Goal: Transaction & Acquisition: Purchase product/service

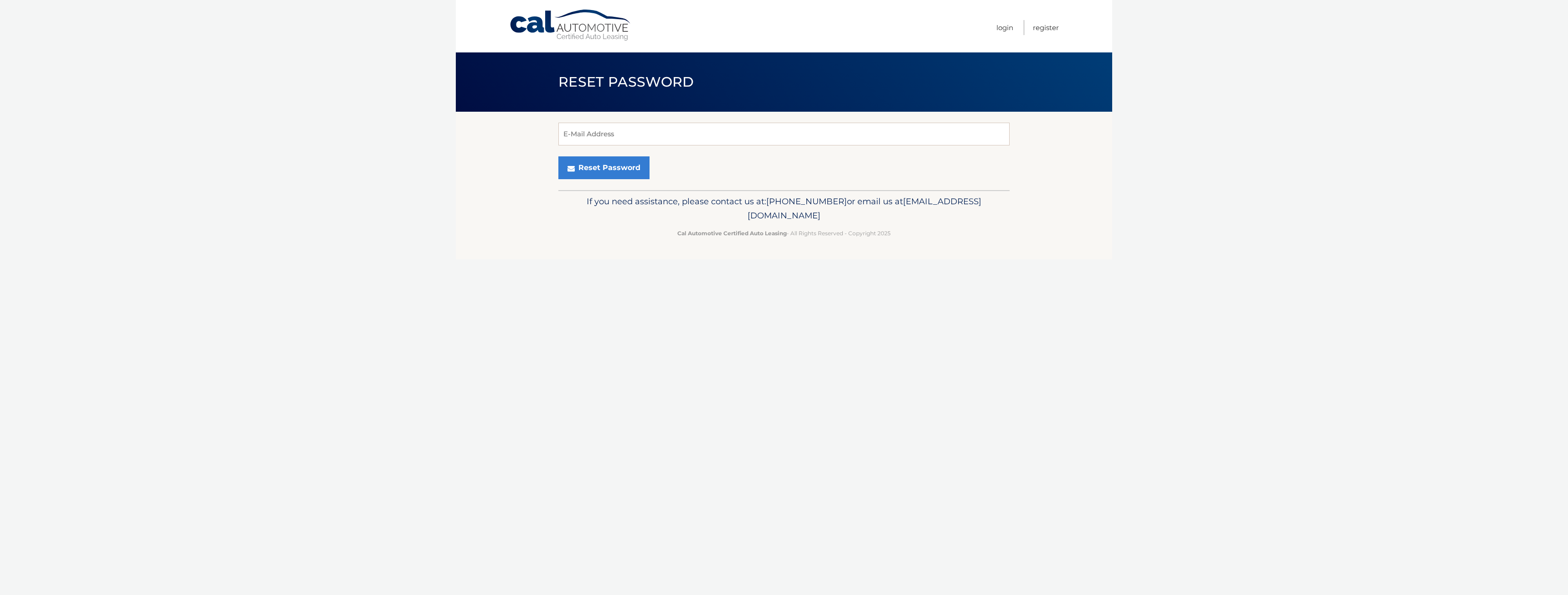
type input "[EMAIL_ADDRESS][DOMAIN_NAME]"
click at [595, 166] on button "Reset Password" at bounding box center [604, 167] width 91 height 23
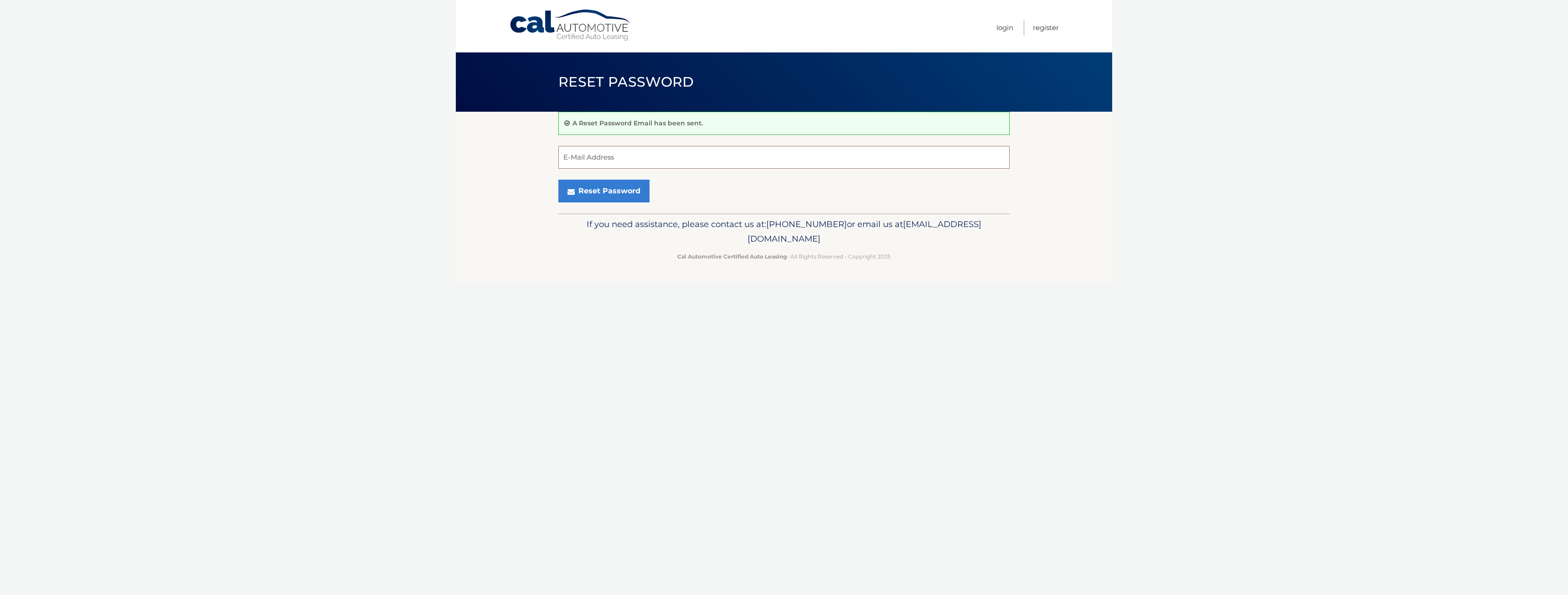
click at [593, 160] on input "E-Mail Address" at bounding box center [783, 157] width 451 height 23
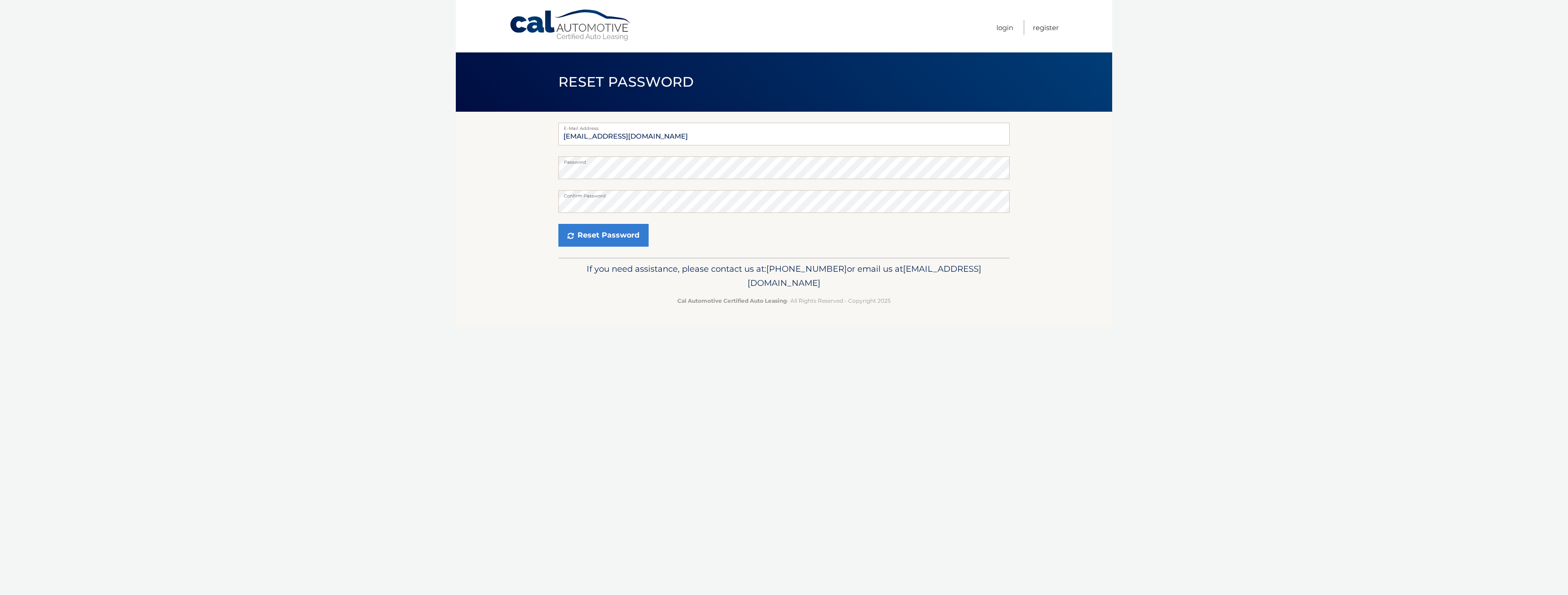
click at [612, 250] on div "E-Mail Address [EMAIL_ADDRESS][DOMAIN_NAME] Password Confirm Password Reset Pas…" at bounding box center [783, 185] width 451 height 146
click at [614, 238] on button "Reset Password" at bounding box center [603, 235] width 90 height 23
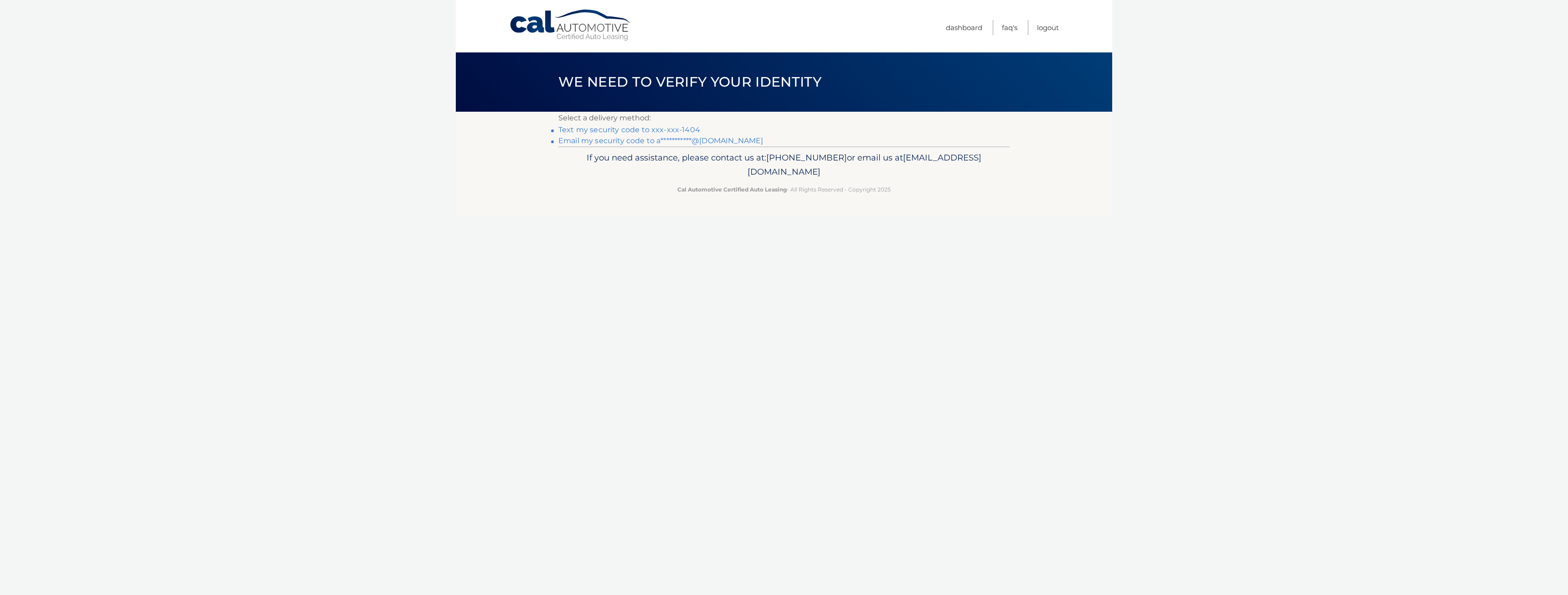
click at [673, 128] on link "Text my security code to xxx-xxx-1404" at bounding box center [629, 130] width 142 height 9
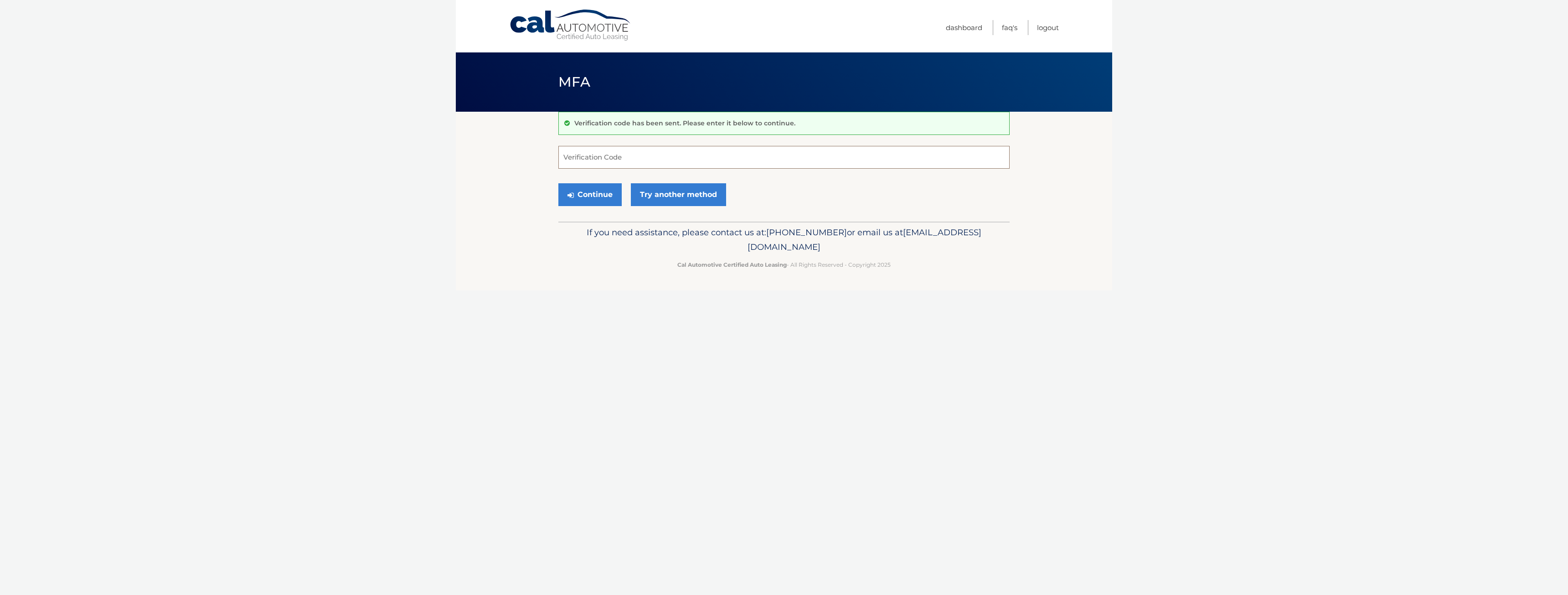
click at [653, 157] on input "Verification Code" at bounding box center [783, 157] width 451 height 23
type input "197579"
click at [589, 202] on button "Continue" at bounding box center [590, 194] width 63 height 23
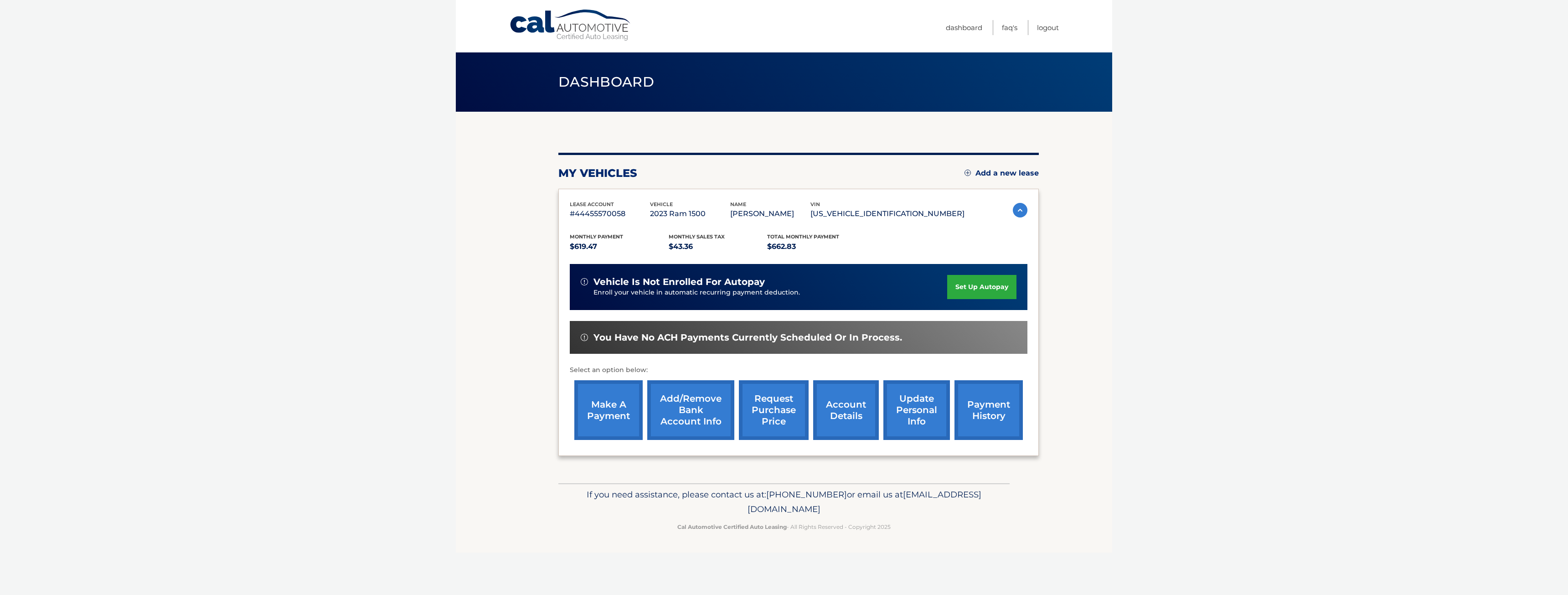
click at [600, 416] on link "make a payment" at bounding box center [609, 410] width 68 height 60
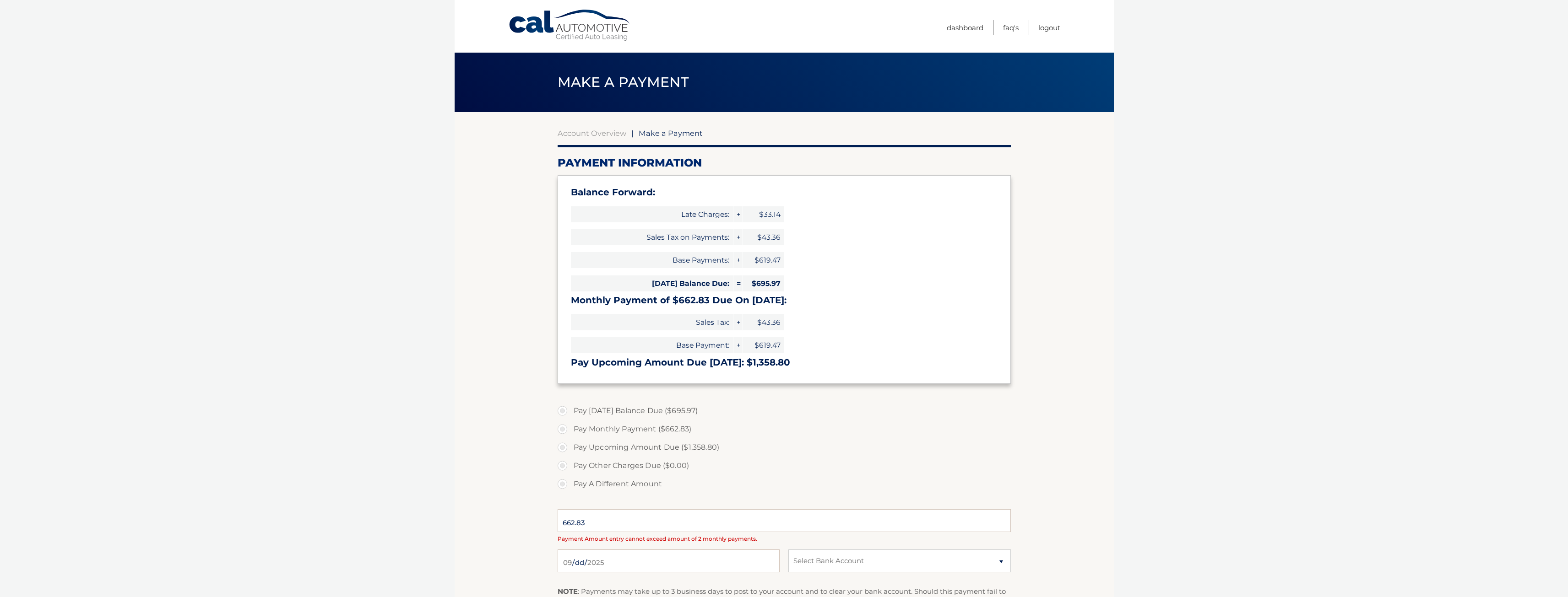
type input "1358.80"
select select "OTcyZjYwNWMtM2M3OS00MDU0LTg1MzYtZGVlZjEzZWU2OGYz"
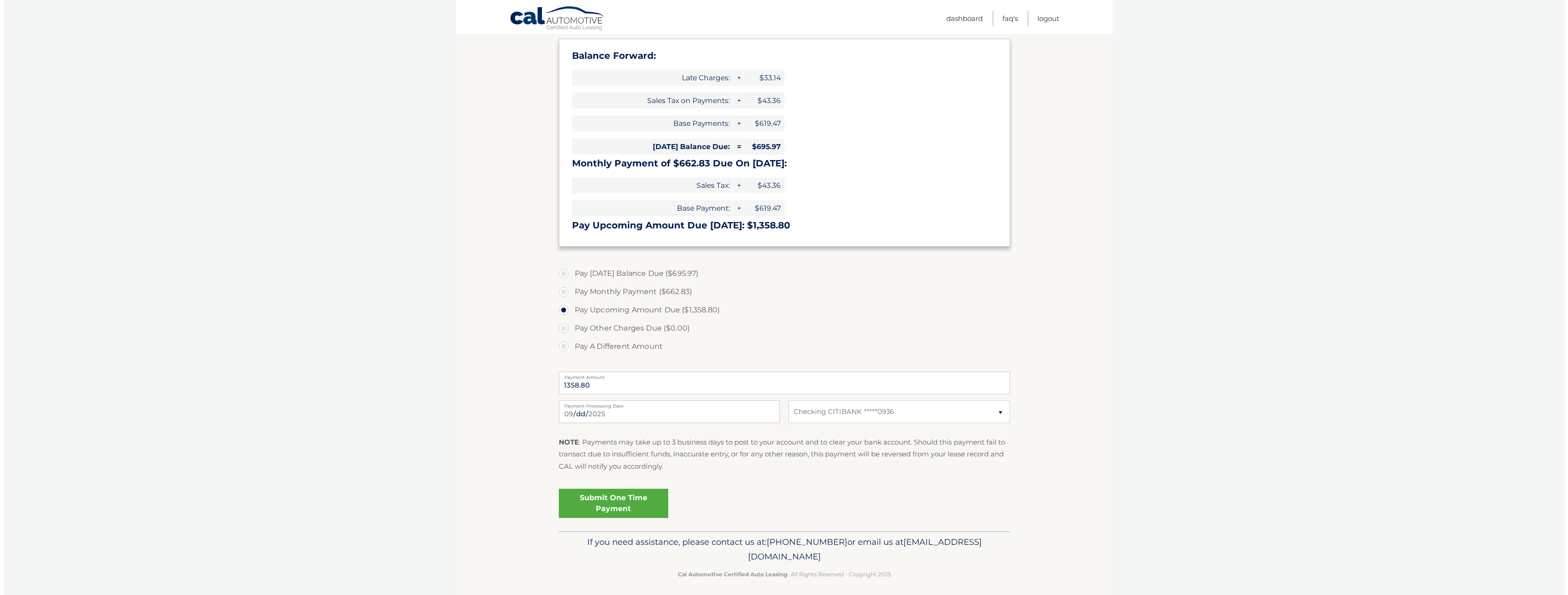
scroll to position [137, 0]
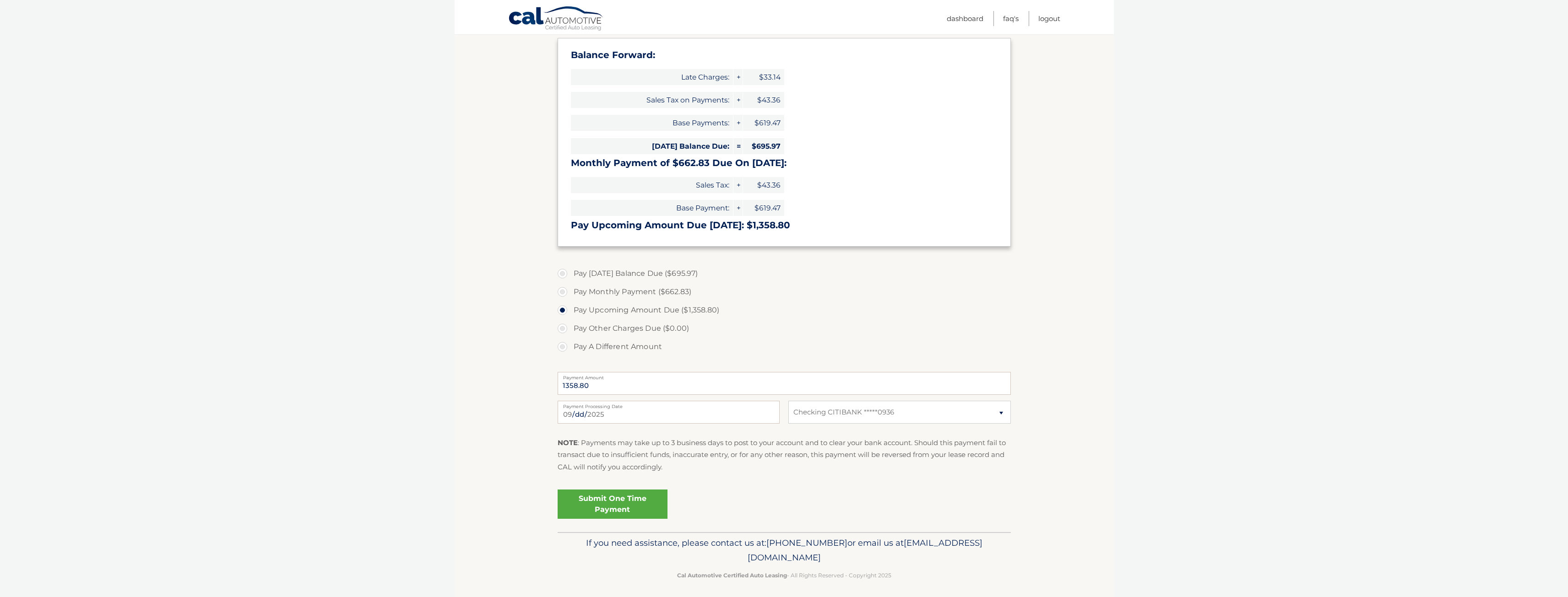
click at [628, 520] on div "Submit One Time Payment" at bounding box center [784, 507] width 453 height 43
click at [627, 514] on link "Submit One Time Payment" at bounding box center [613, 504] width 110 height 29
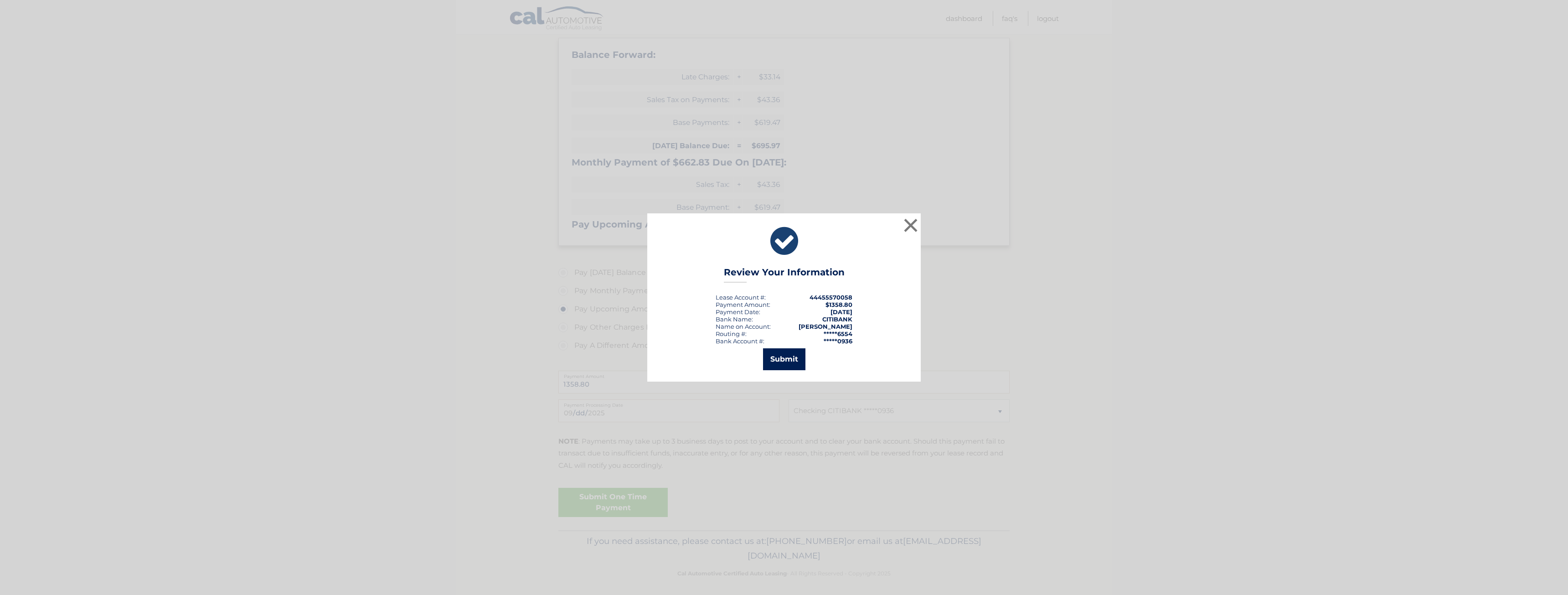
click at [790, 359] on button "Submit" at bounding box center [785, 359] width 43 height 22
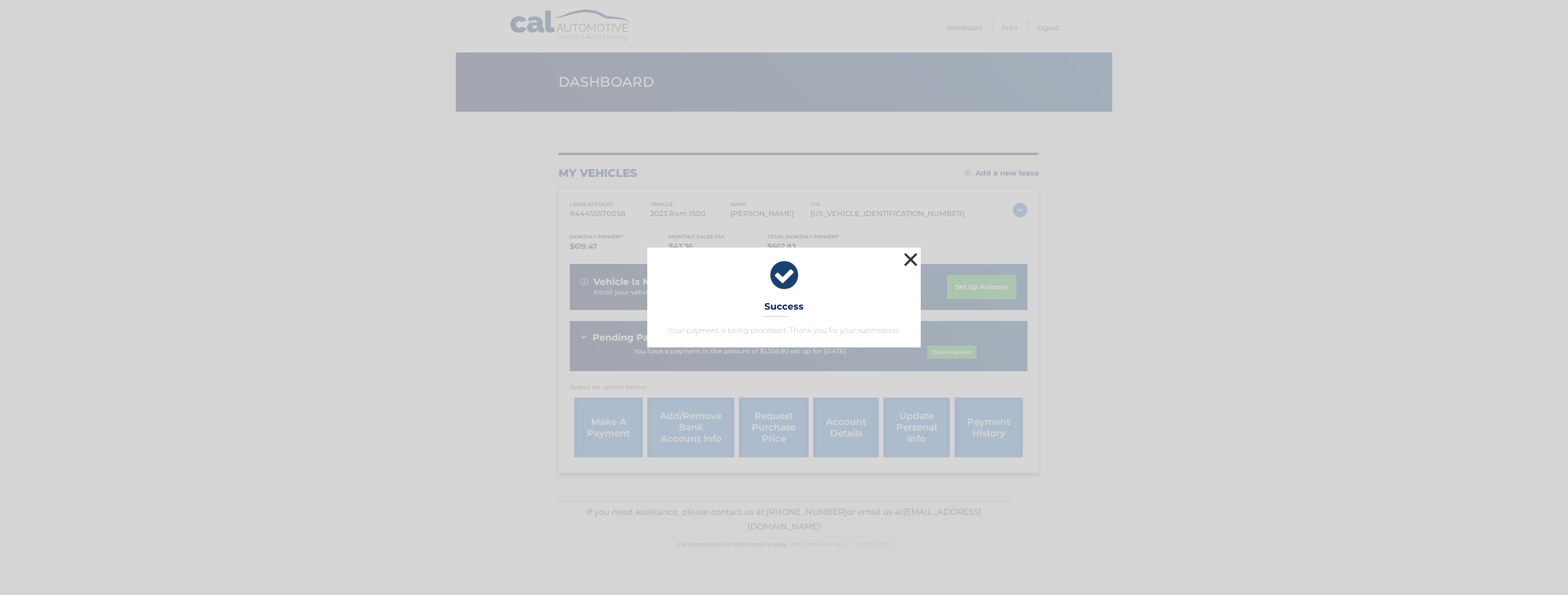
click at [914, 258] on button "×" at bounding box center [911, 259] width 18 height 18
